Goal: Navigation & Orientation: Find specific page/section

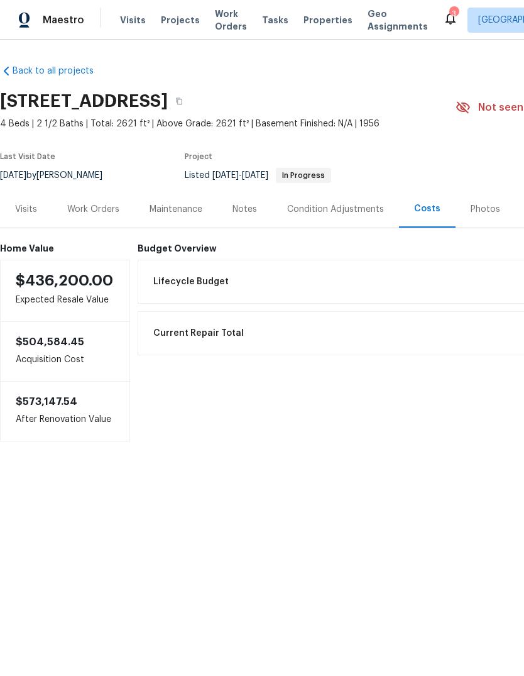
click at [320, 9] on div "Visits Projects Work Orders Tasks Properties Geo Assignments" at bounding box center [281, 20] width 323 height 25
click at [320, 18] on span "Properties" at bounding box center [328, 20] width 49 height 13
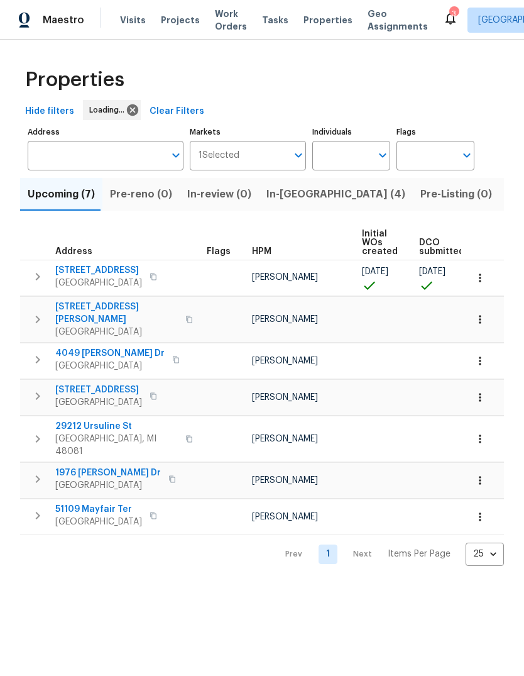
click at [289, 197] on span "In-reno (4)" at bounding box center [336, 194] width 139 height 18
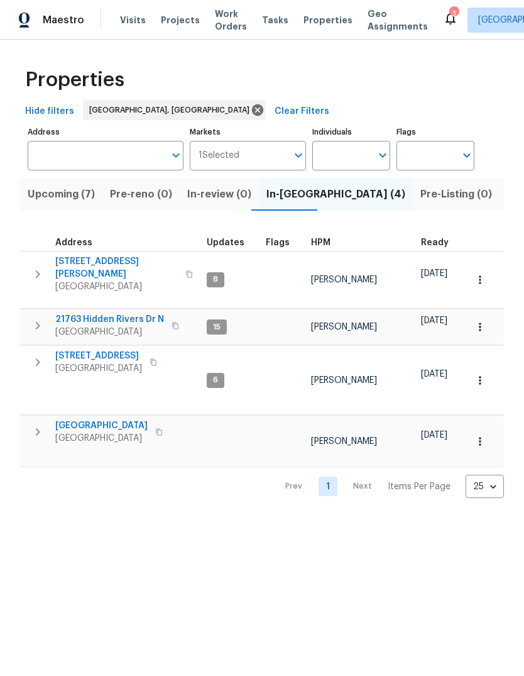
scroll to position [0, -3]
click at [79, 185] on button "Upcoming (7)" at bounding box center [61, 194] width 82 height 33
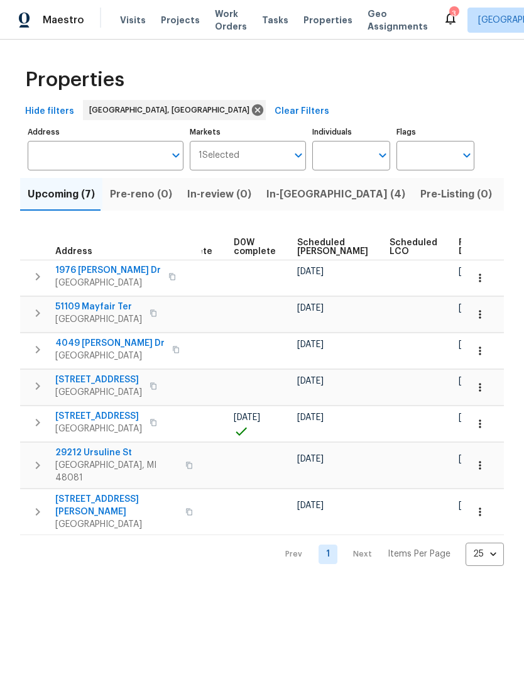
scroll to position [0, 315]
click at [313, 248] on span "Scheduled COE" at bounding box center [333, 247] width 71 height 18
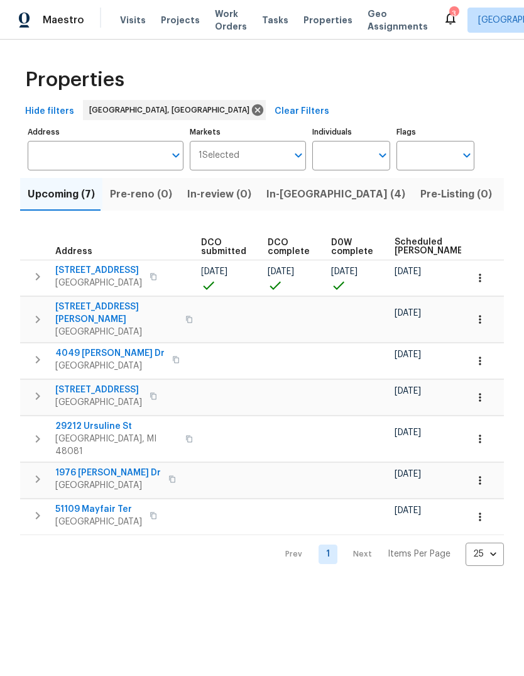
scroll to position [0, 219]
click at [507, 194] on span "Listed (14)" at bounding box center [533, 194] width 53 height 18
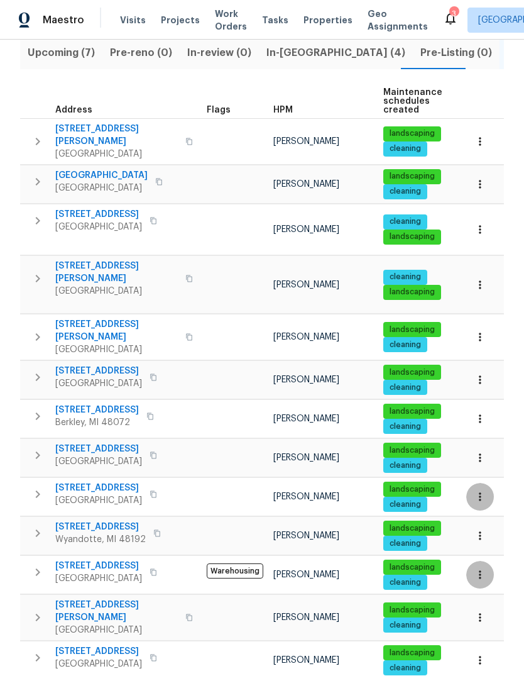
click at [122, 21] on span "Visits" at bounding box center [133, 20] width 26 height 13
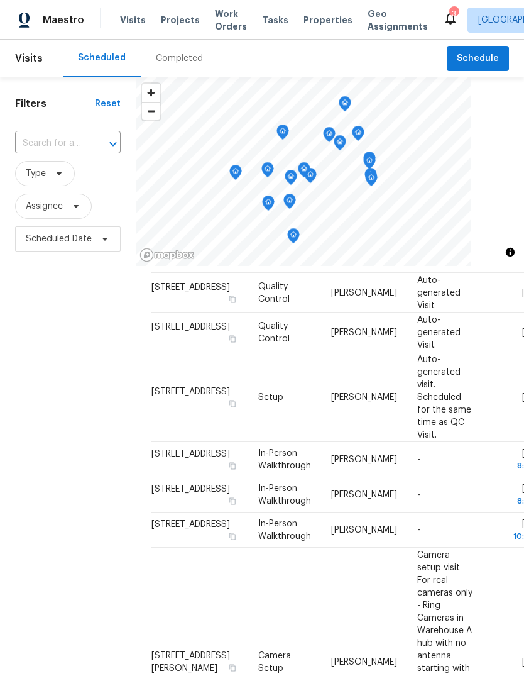
scroll to position [276, 0]
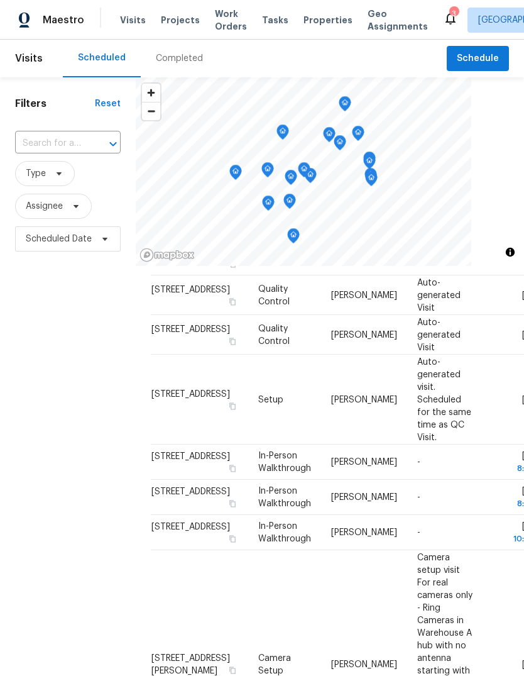
click at [450, 15] on div "3" at bounding box center [454, 14] width 9 height 13
click at [443, 21] on icon at bounding box center [450, 18] width 15 height 15
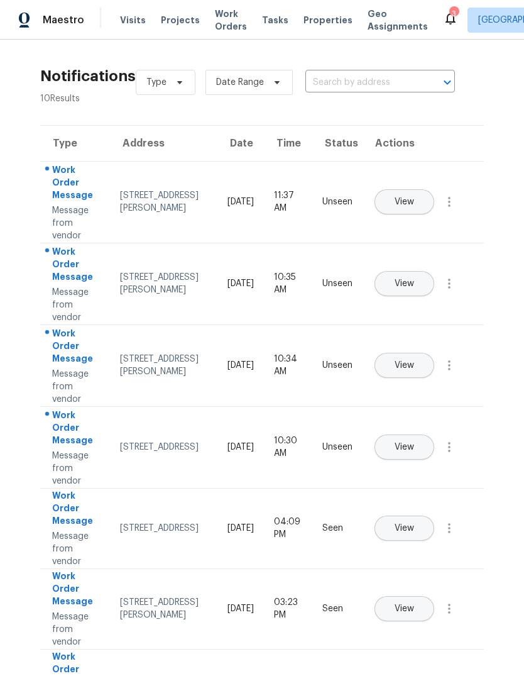
click at [434, 189] on button "View" at bounding box center [405, 201] width 60 height 25
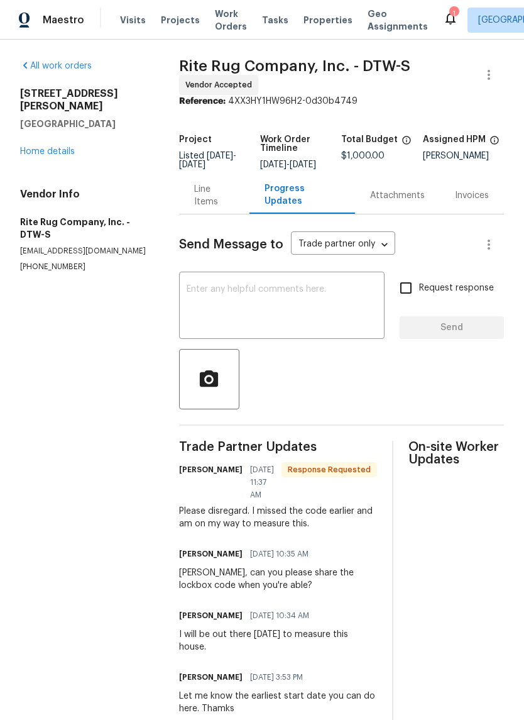
click at [443, 23] on icon at bounding box center [450, 18] width 15 height 15
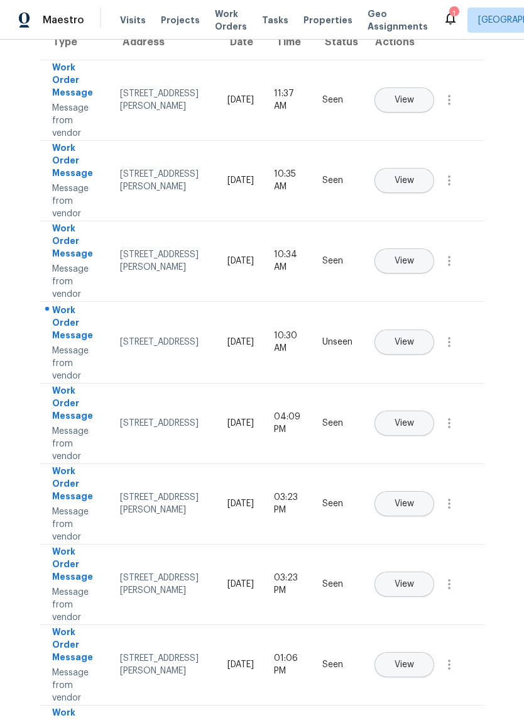
scroll to position [102, 0]
click at [414, 337] on span "View" at bounding box center [404, 341] width 19 height 9
